Goal: Transaction & Acquisition: Purchase product/service

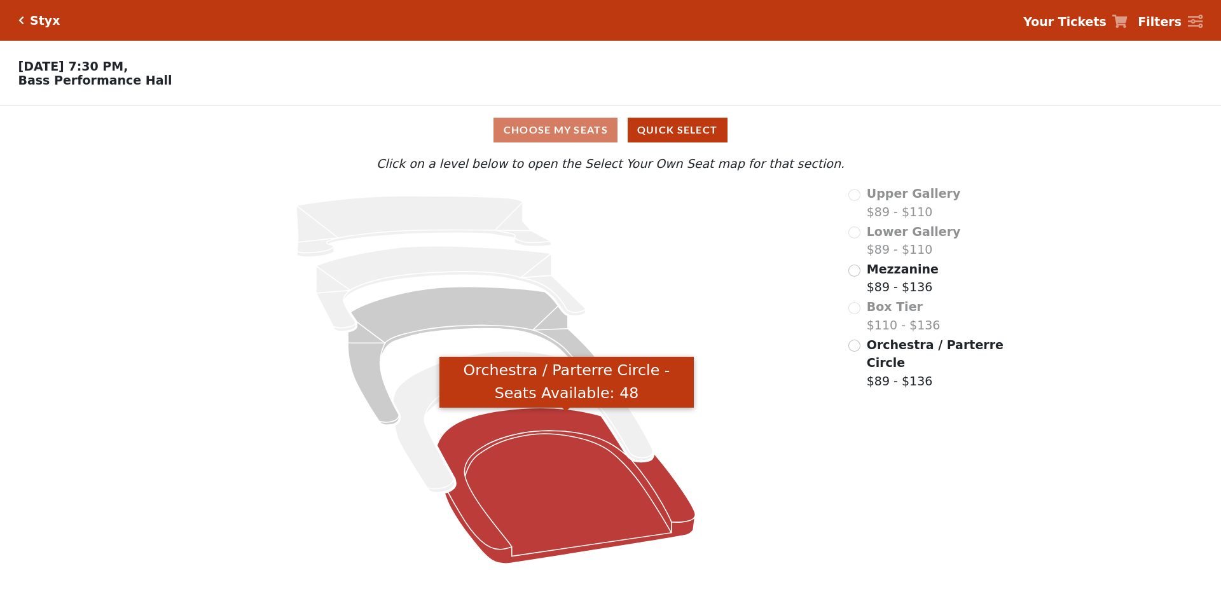
click at [588, 445] on icon "Orchestra / Parterre Circle - Seats Available: 48" at bounding box center [567, 486] width 258 height 156
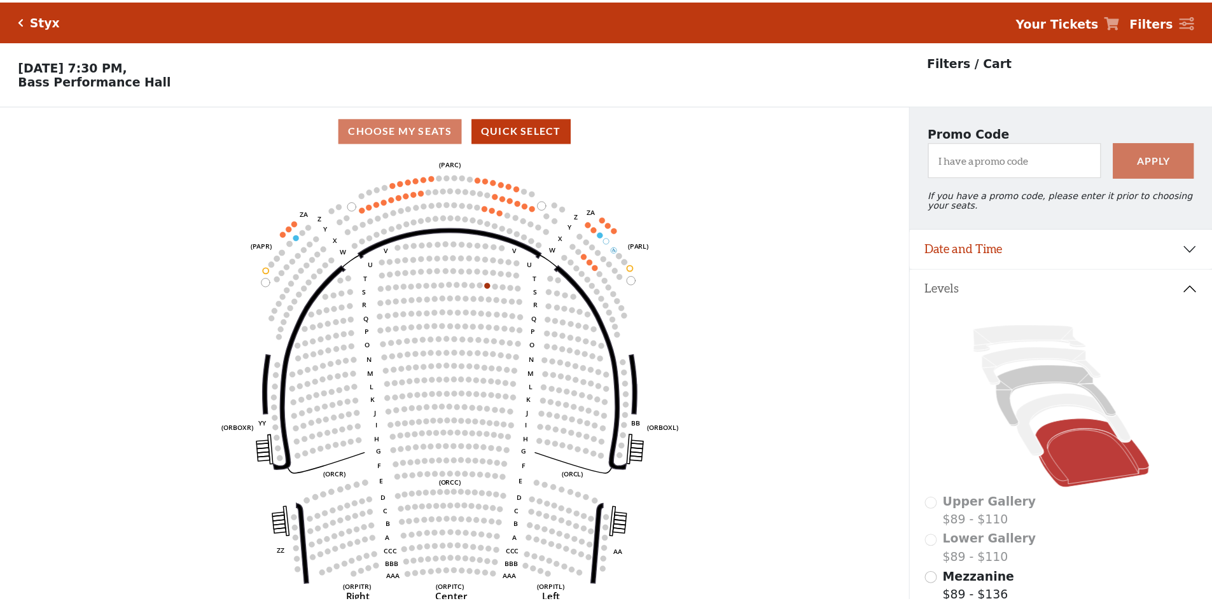
scroll to position [59, 0]
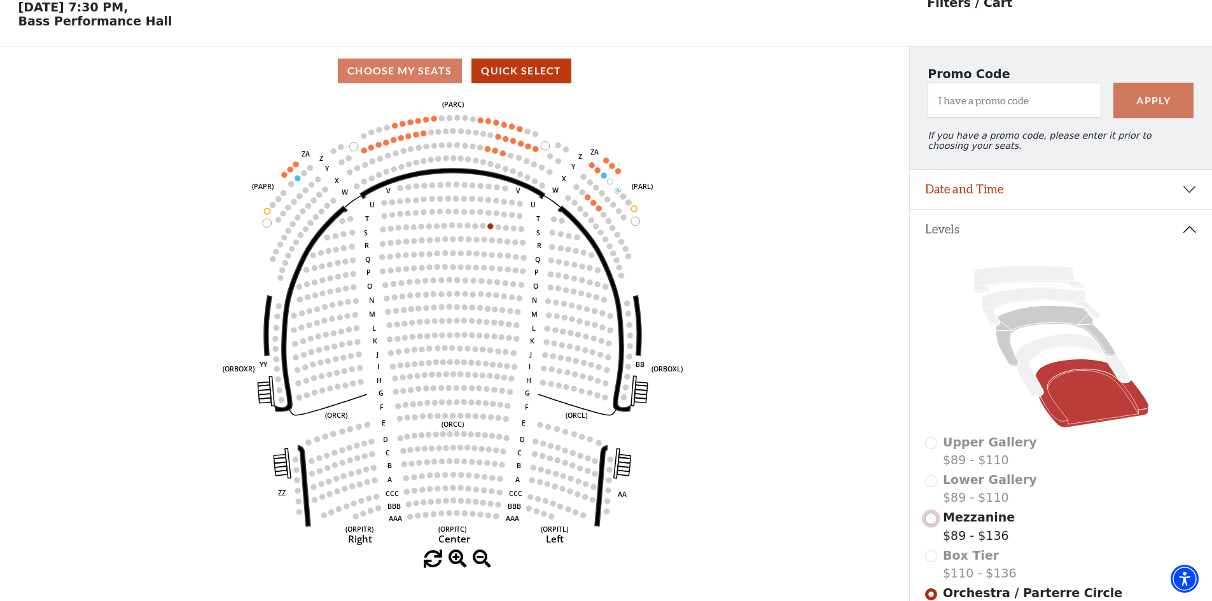
click at [930, 525] on input "Mezzanine$89 - $136\a" at bounding box center [931, 519] width 12 height 12
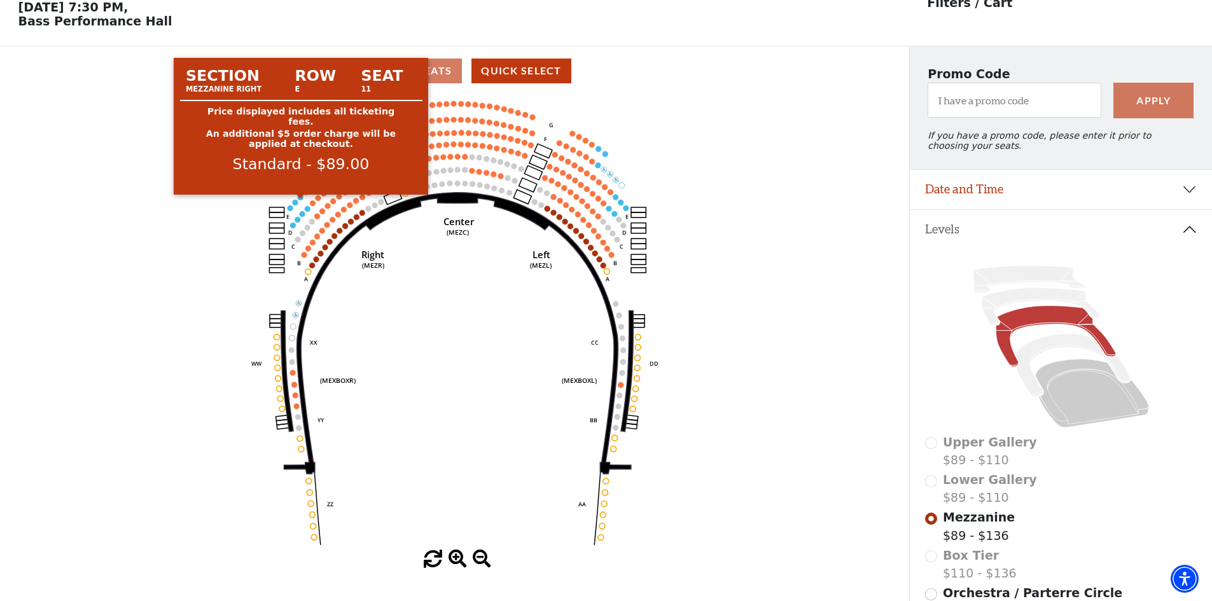
click at [300, 200] on circle at bounding box center [301, 198] width 6 height 6
